Goal: Find specific page/section: Find specific page/section

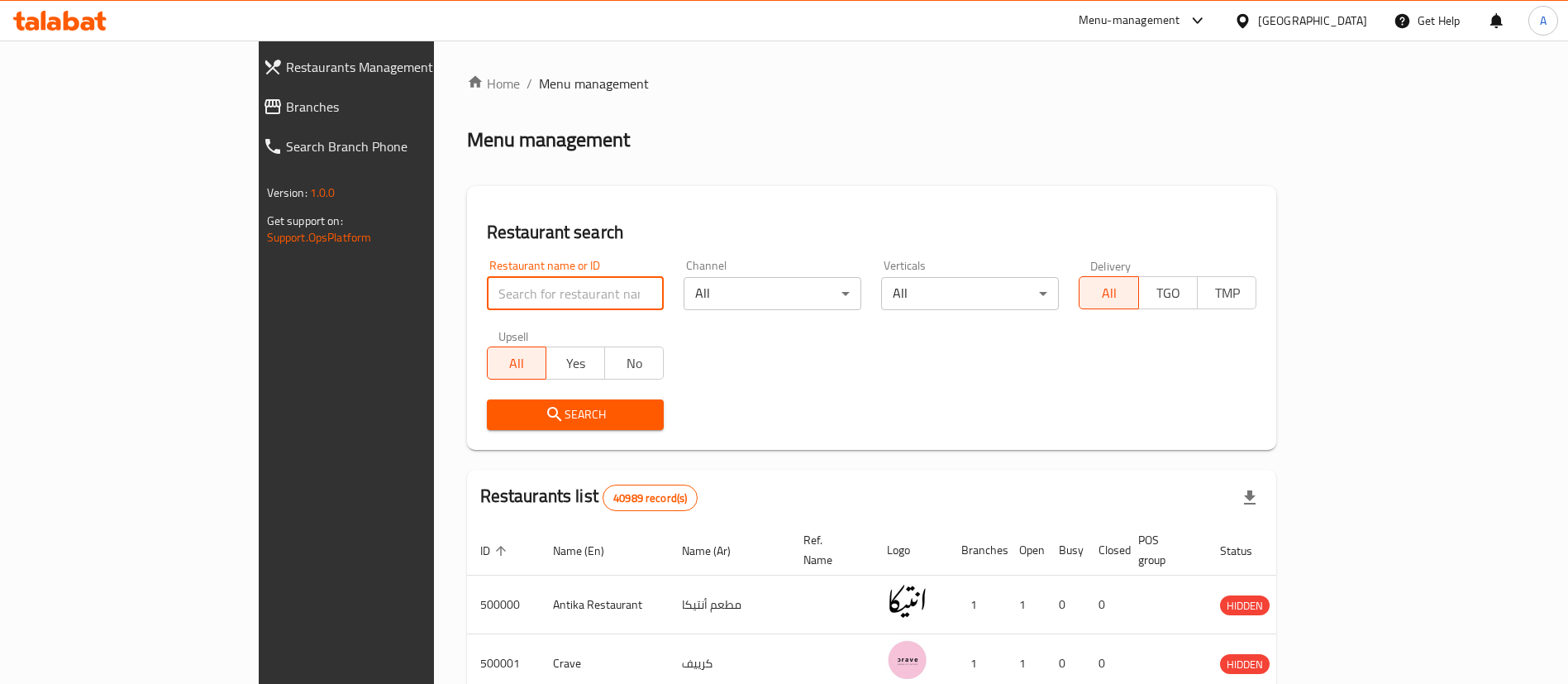
click at [486, 297] on input "search" at bounding box center [575, 293] width 177 height 33
type input "kahva"
click button "Search" at bounding box center [575, 414] width 177 height 31
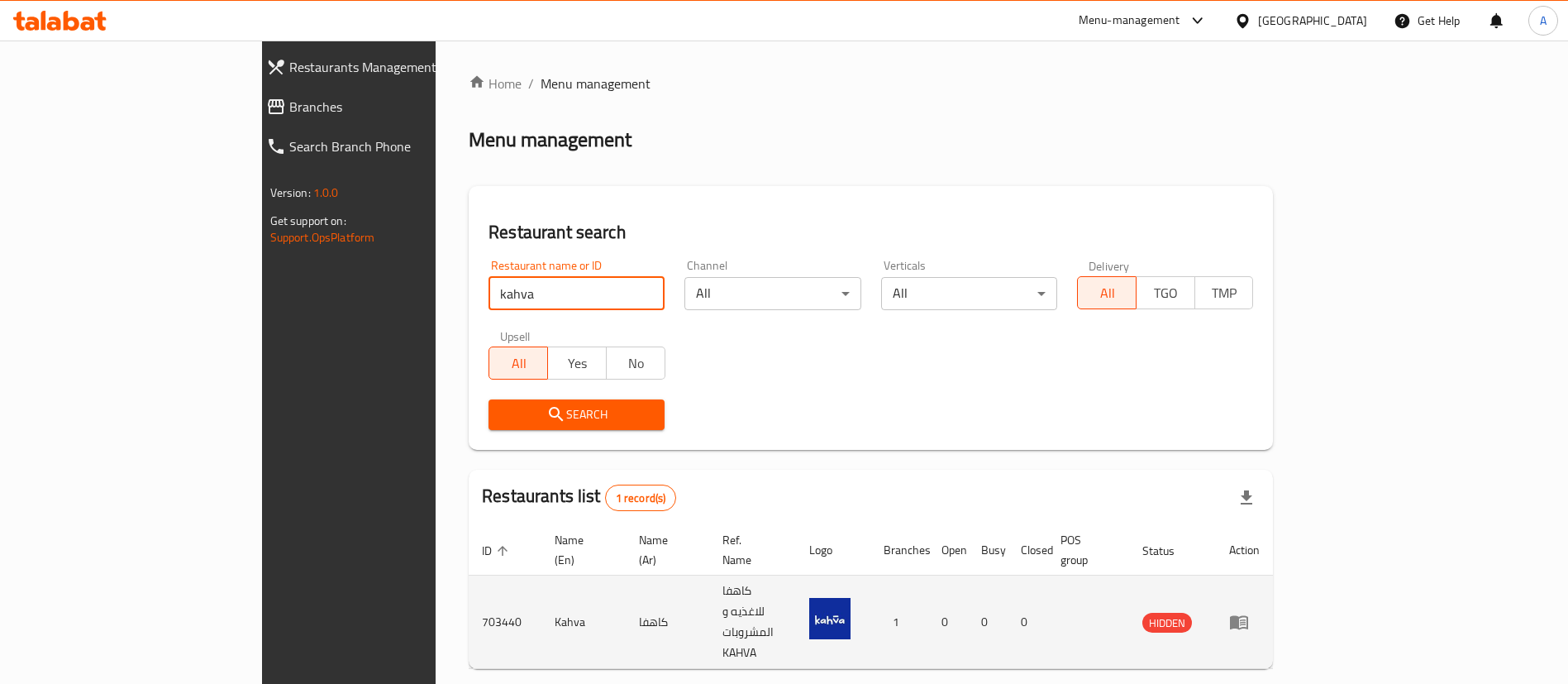
scroll to position [21, 0]
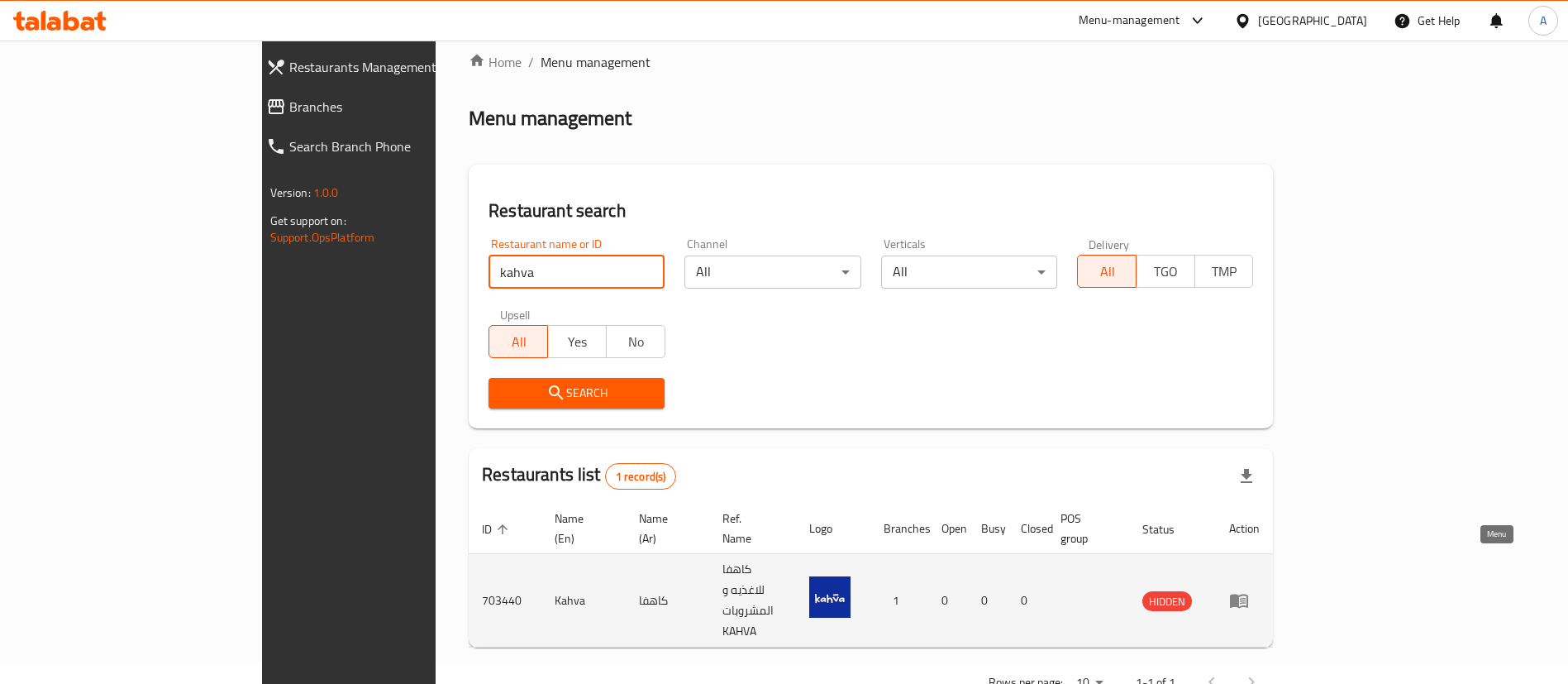
click at [1248, 590] on icon "enhanced table" at bounding box center [1239, 600] width 20 height 20
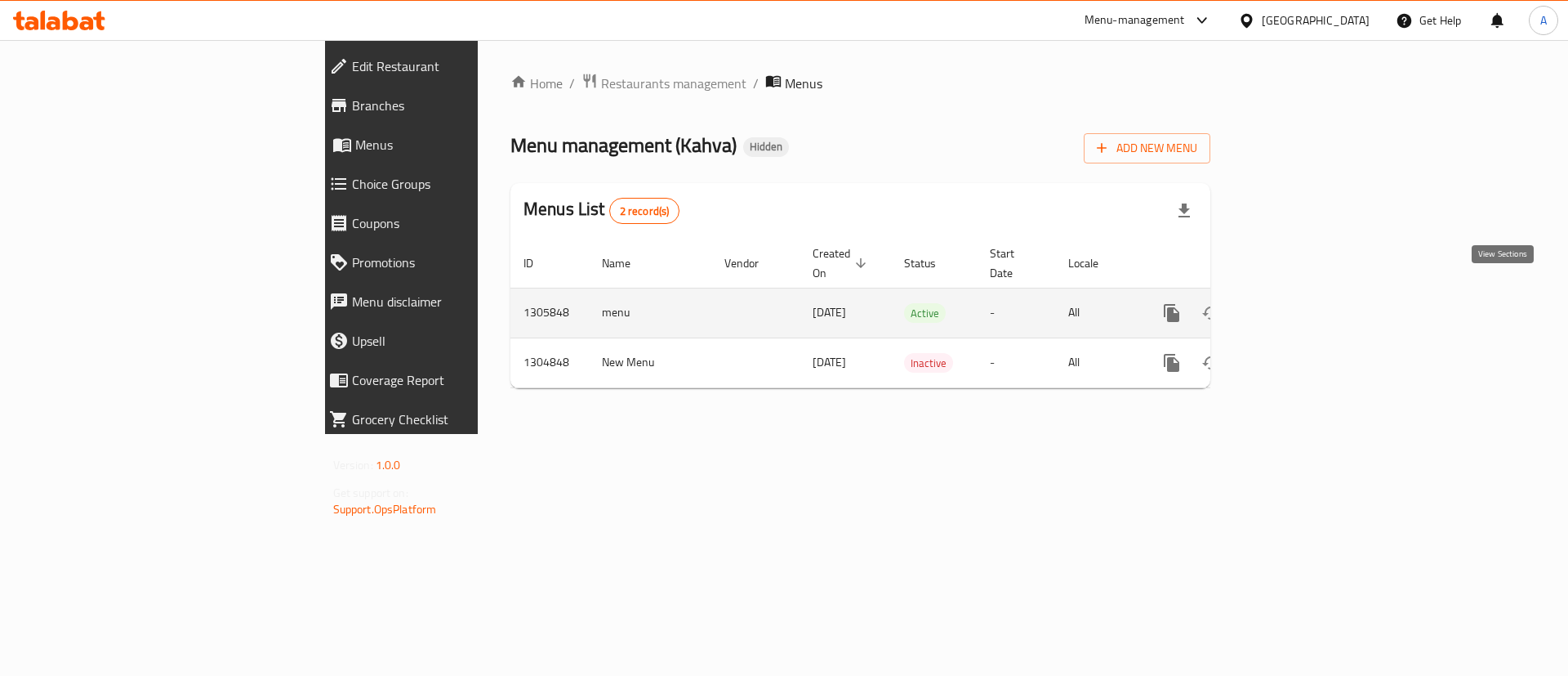
click at [1297, 305] on icon "enhanced table" at bounding box center [1289, 312] width 15 height 15
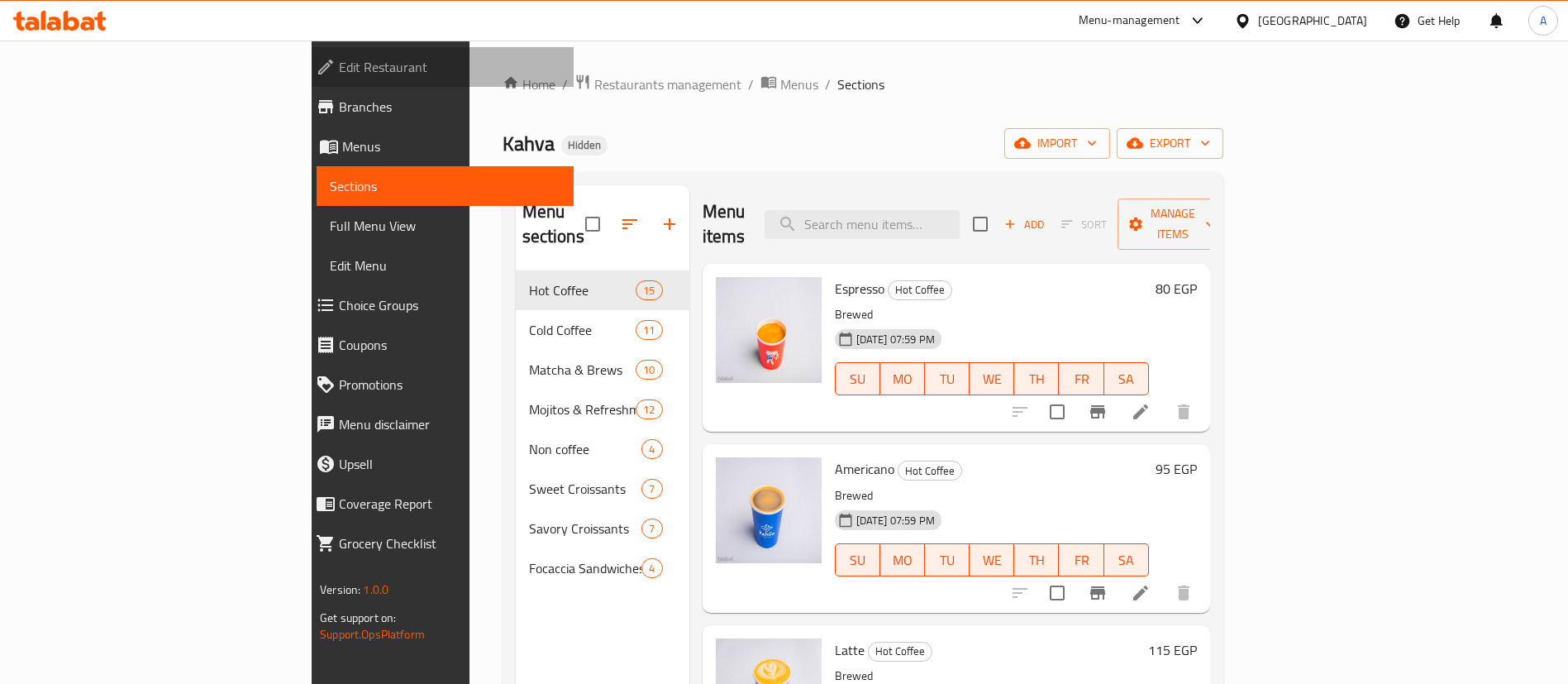
click at [339, 70] on span "Edit Restaurant" at bounding box center [450, 67] width 221 height 20
